Goal: Check status: Check status

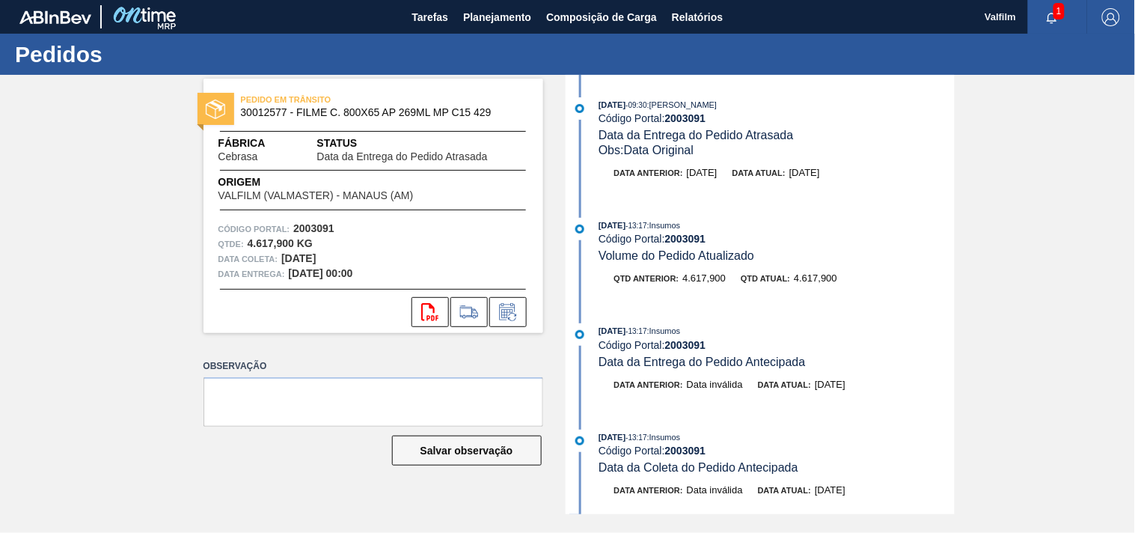
click at [117, 305] on div "PEDIDO EM TRÂNSITO 30012577 - FILME C. 800X65 AP 269ML MP C15 429 Fábrica Cebra…" at bounding box center [567, 294] width 1135 height 439
